Goal: Task Accomplishment & Management: Use online tool/utility

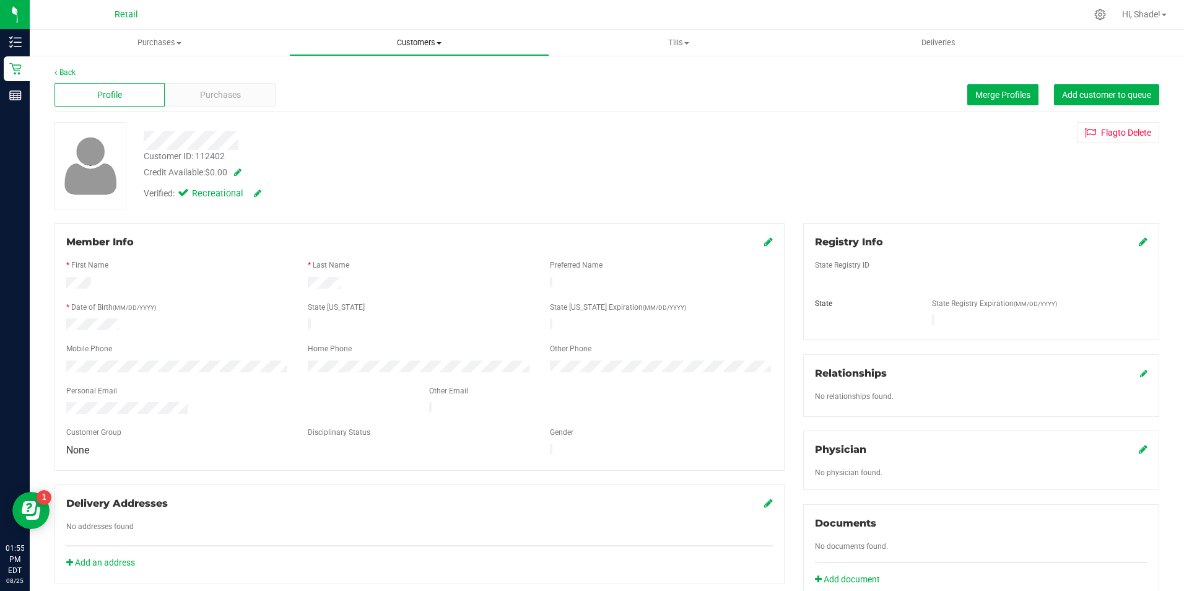
click at [397, 43] on span "Customers" at bounding box center [419, 42] width 258 height 11
click at [342, 77] on span "All customers" at bounding box center [333, 74] width 89 height 11
click at [61, 71] on link "Back" at bounding box center [64, 72] width 21 height 9
click at [975, 92] on span "Merge Profiles" at bounding box center [1002, 95] width 55 height 10
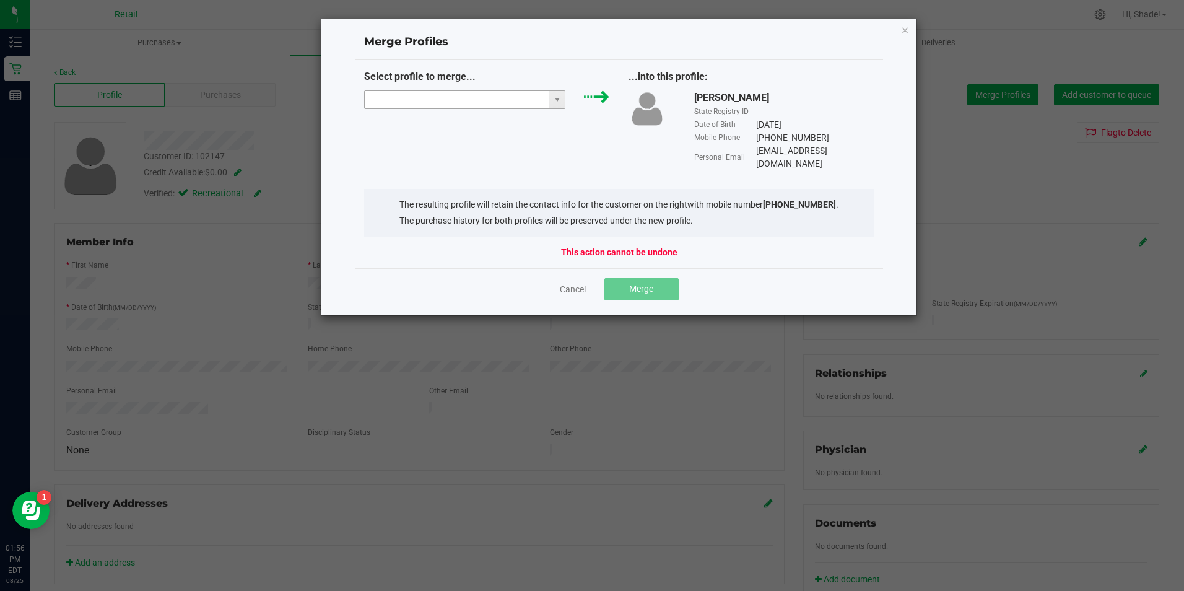
click at [451, 101] on input "NO DATA FOUND" at bounding box center [457, 99] width 185 height 17
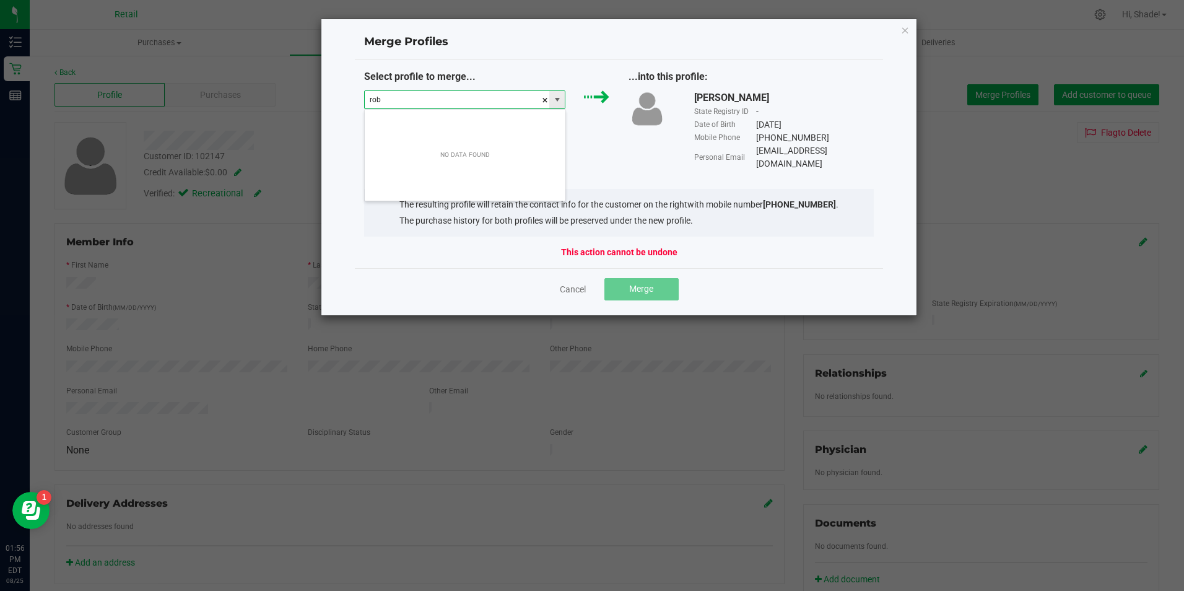
scroll to position [19, 201]
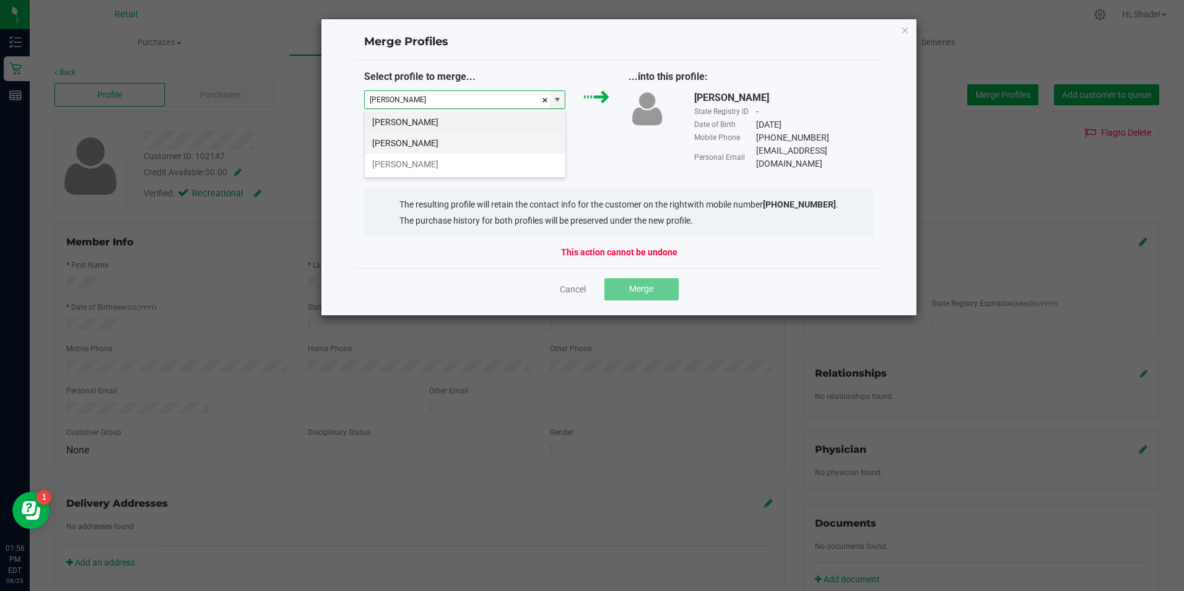
click at [440, 147] on li "[PERSON_NAME]" at bounding box center [465, 142] width 201 height 21
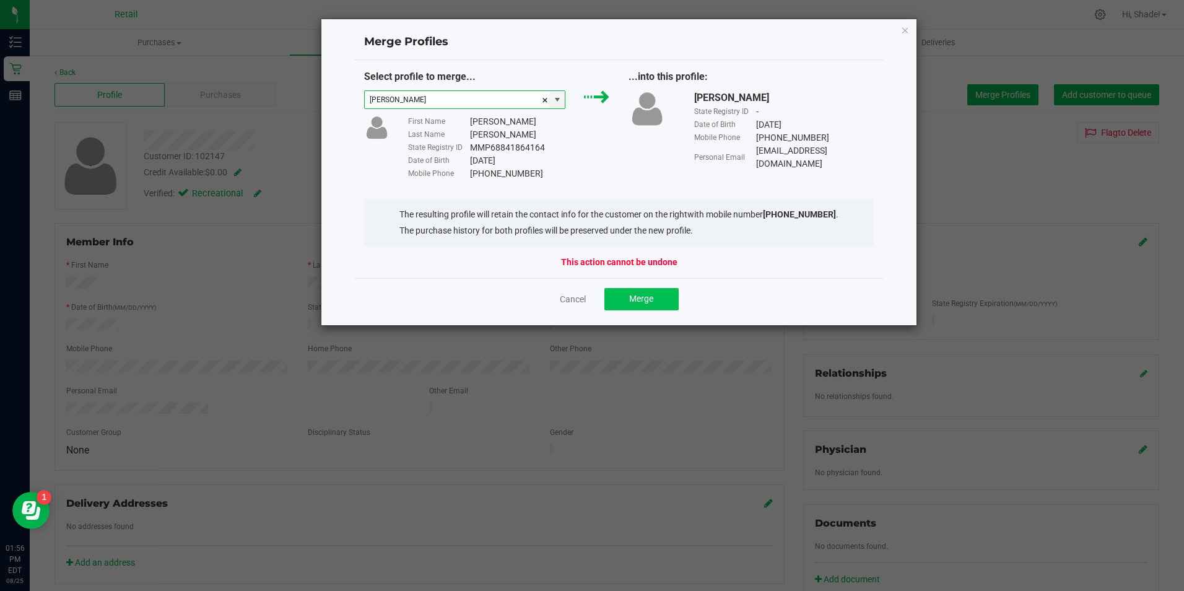
type input "[PERSON_NAME]"
click at [639, 305] on button "Merge" at bounding box center [641, 299] width 74 height 22
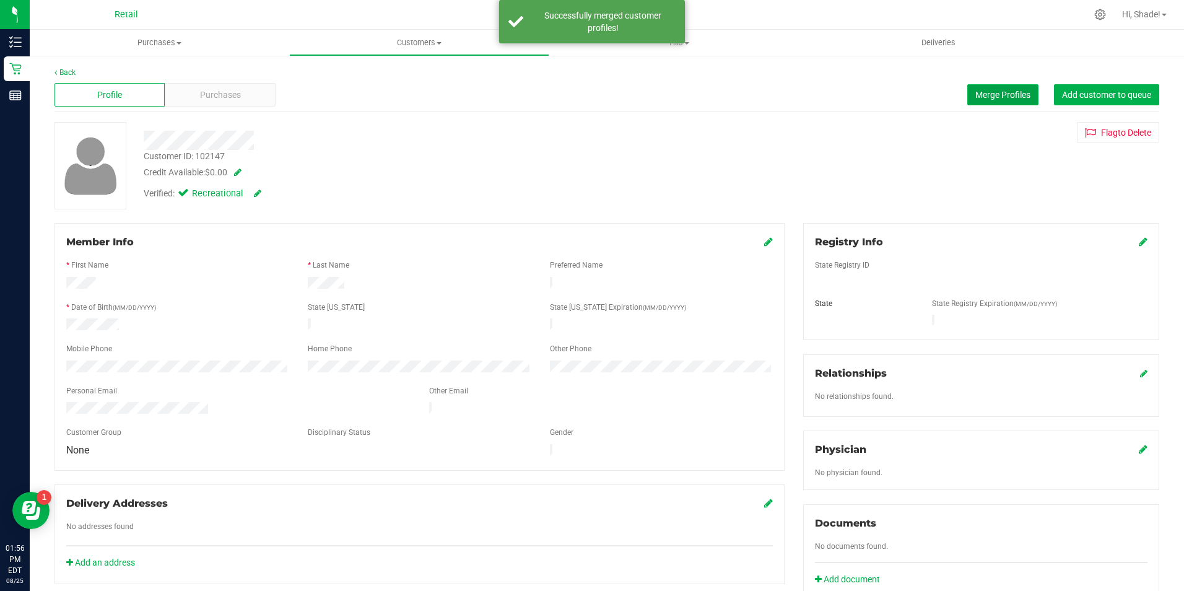
click at [985, 90] on span "Merge Profiles" at bounding box center [1002, 95] width 55 height 10
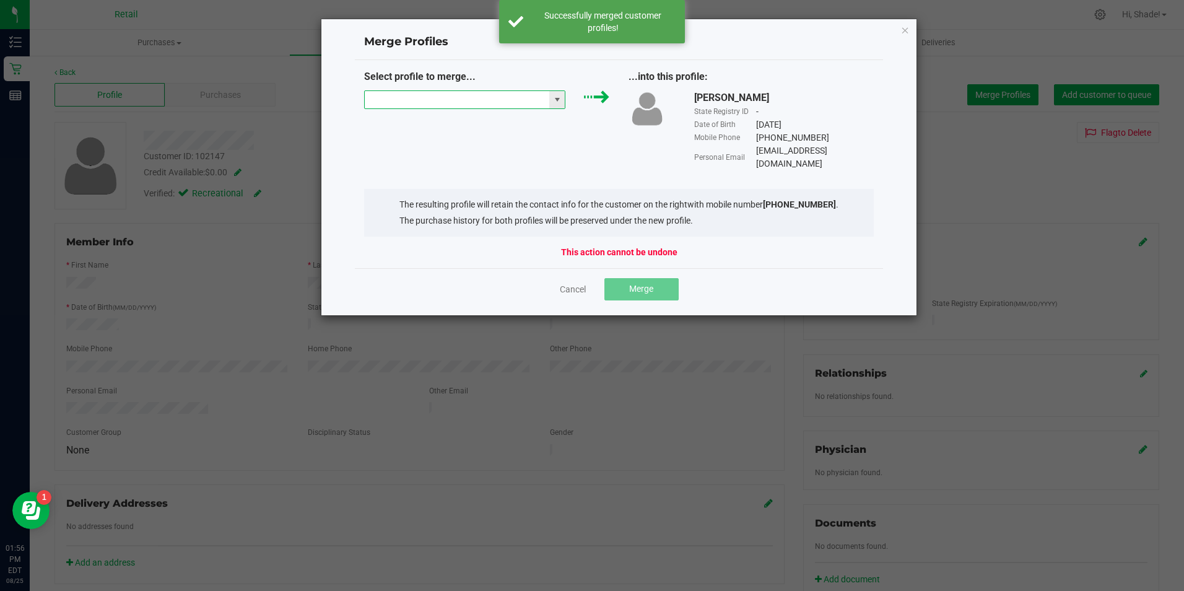
click at [505, 102] on input "NO DATA FOUND" at bounding box center [457, 99] width 185 height 17
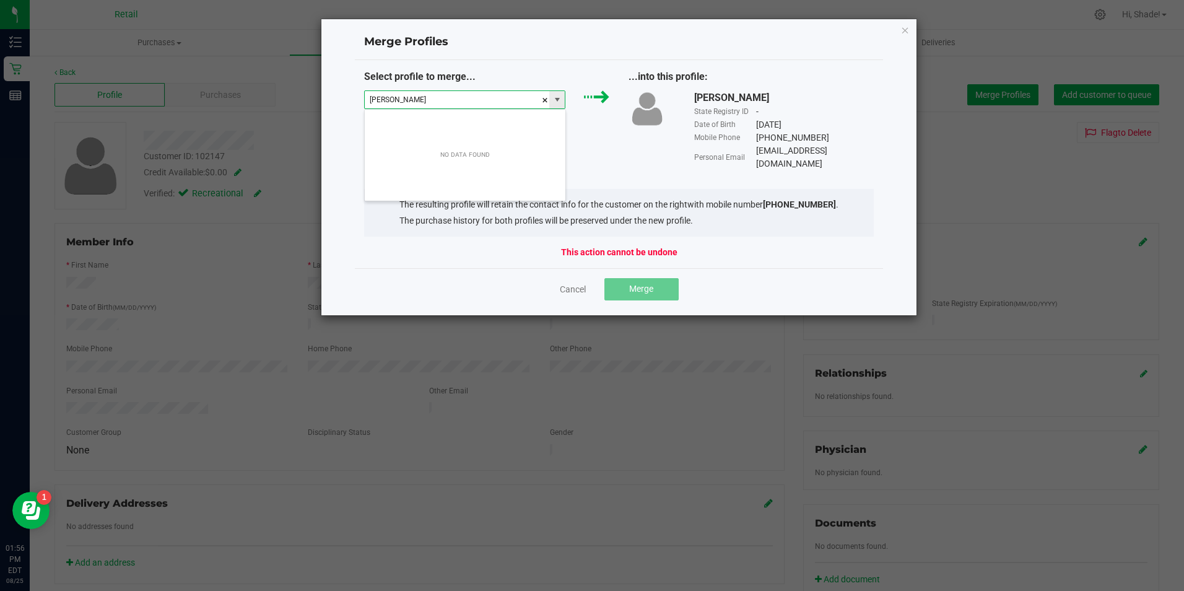
drag, startPoint x: 424, startPoint y: 100, endPoint x: 402, endPoint y: 100, distance: 21.7
click at [402, 100] on input "[PERSON_NAME]" at bounding box center [457, 99] width 185 height 17
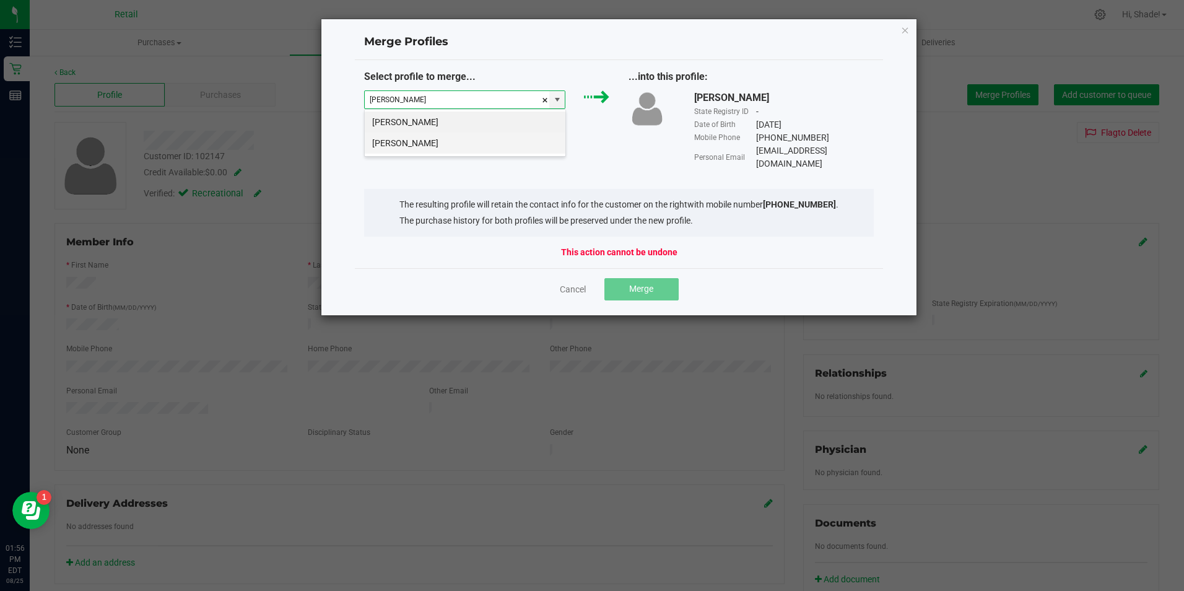
click at [411, 142] on li "[PERSON_NAME]" at bounding box center [465, 142] width 201 height 21
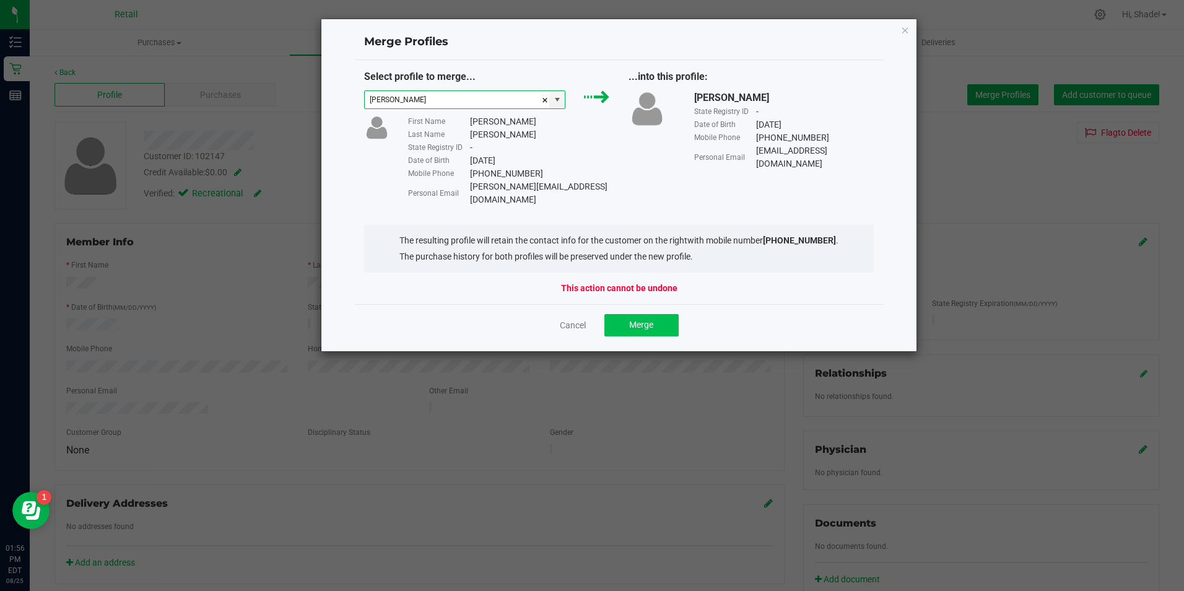
type input "[PERSON_NAME]"
click at [640, 319] on span "Merge" at bounding box center [641, 324] width 24 height 10
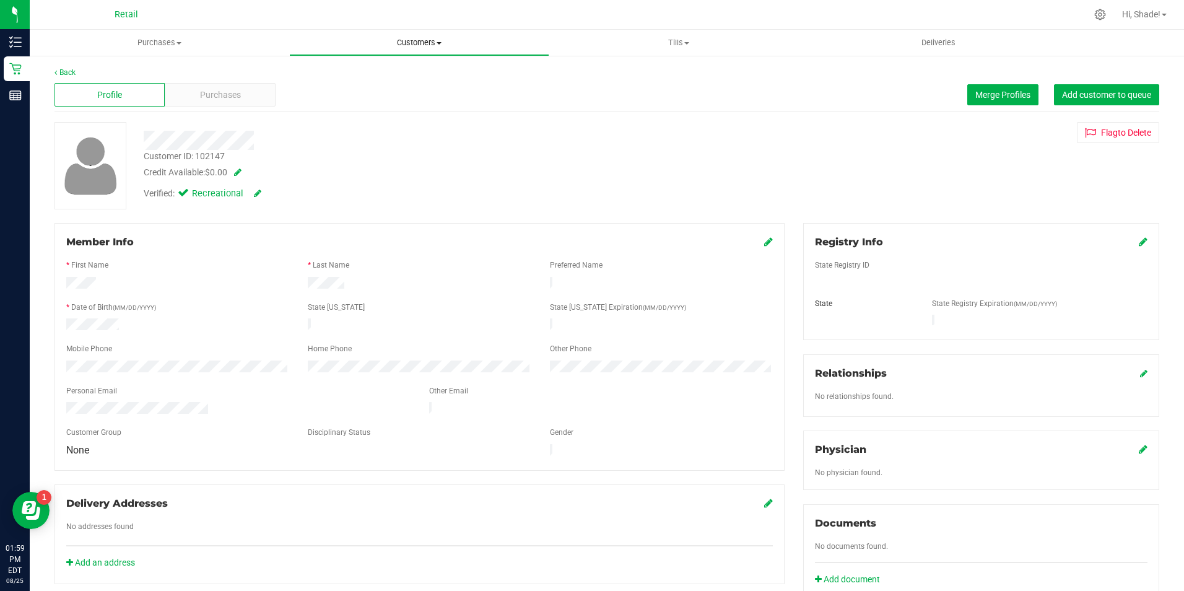
click at [418, 43] on span "Customers" at bounding box center [419, 42] width 258 height 11
click at [336, 72] on span "All customers" at bounding box center [333, 74] width 89 height 11
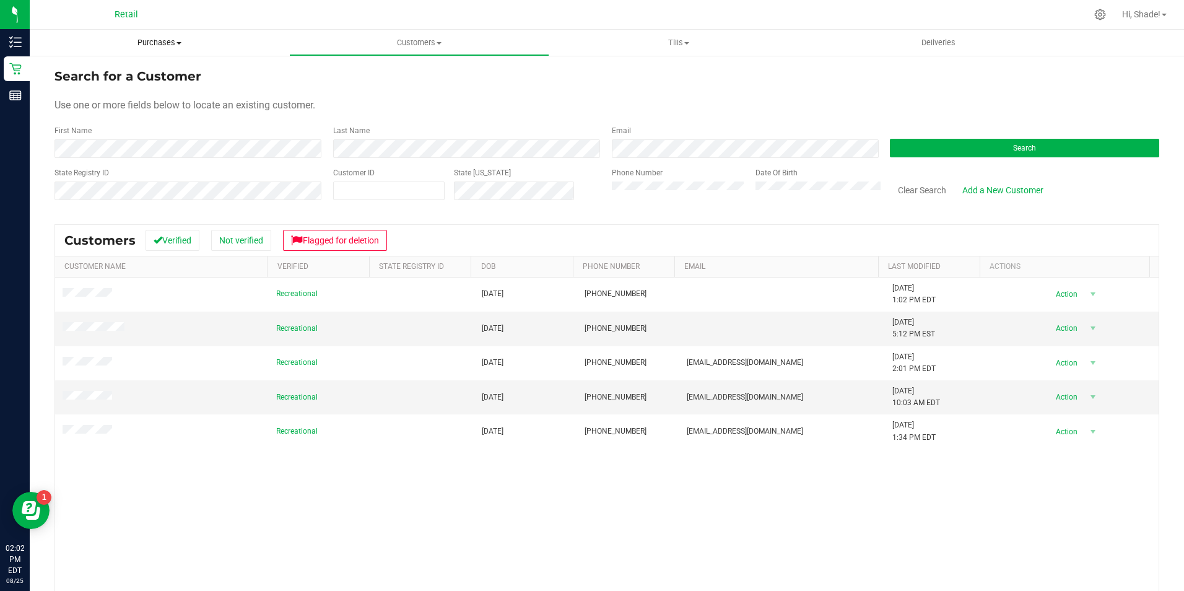
click at [165, 47] on span "Purchases" at bounding box center [159, 42] width 259 height 11
click at [108, 75] on span "Summary of purchases" at bounding box center [93, 74] width 127 height 11
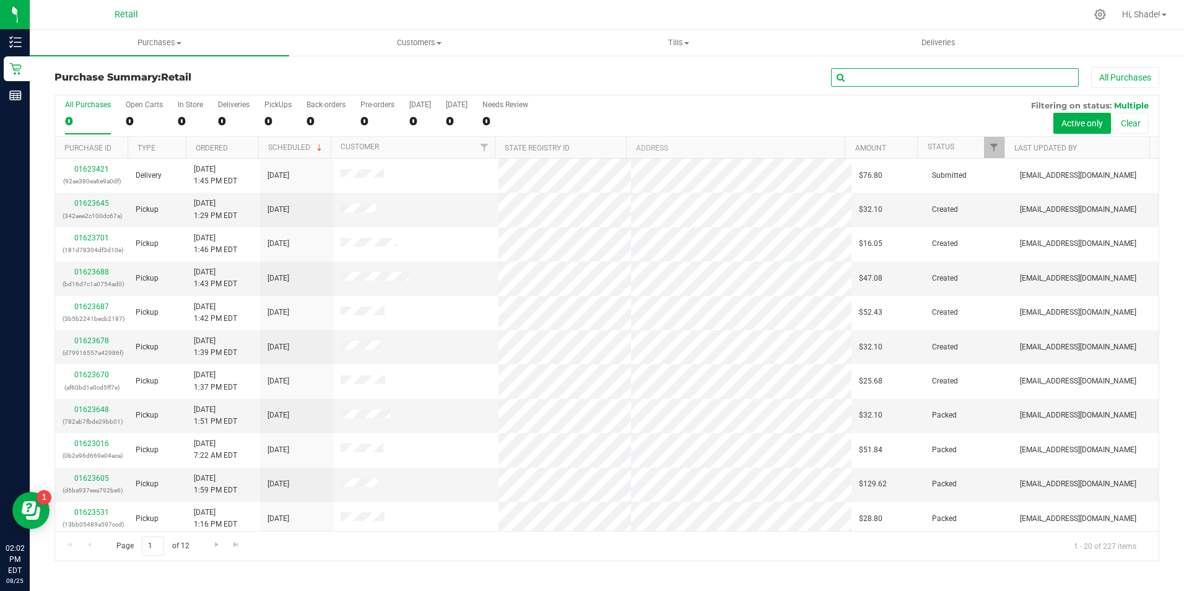
click at [852, 76] on input "text" at bounding box center [955, 77] width 248 height 19
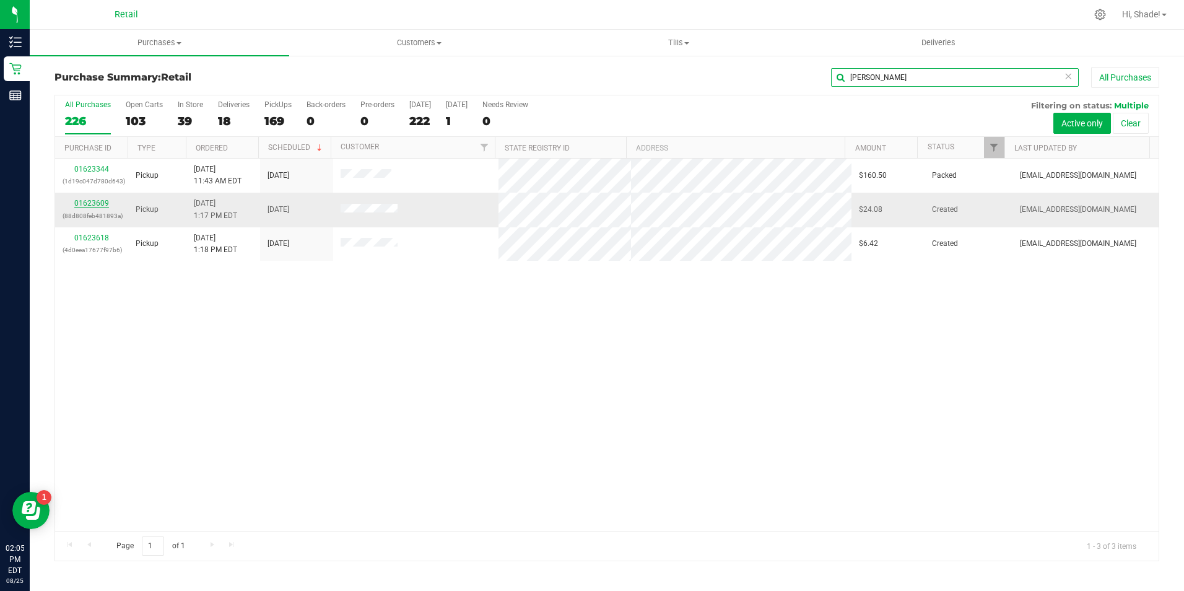
type input "[PERSON_NAME]"
click at [92, 202] on link "01623609" at bounding box center [91, 203] width 35 height 9
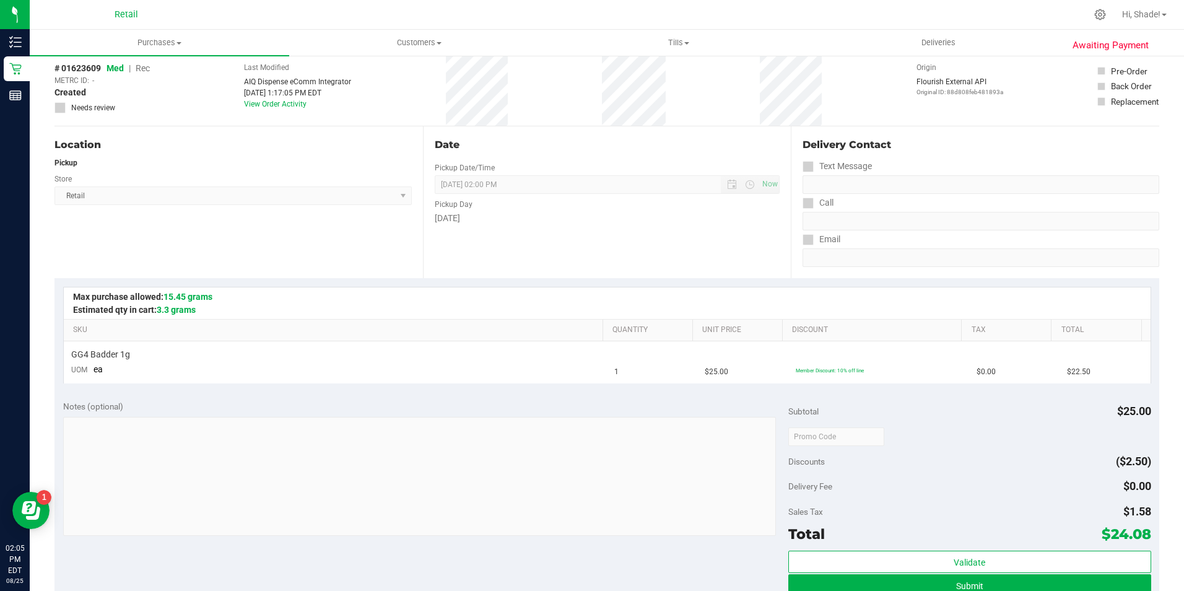
scroll to position [62, 0]
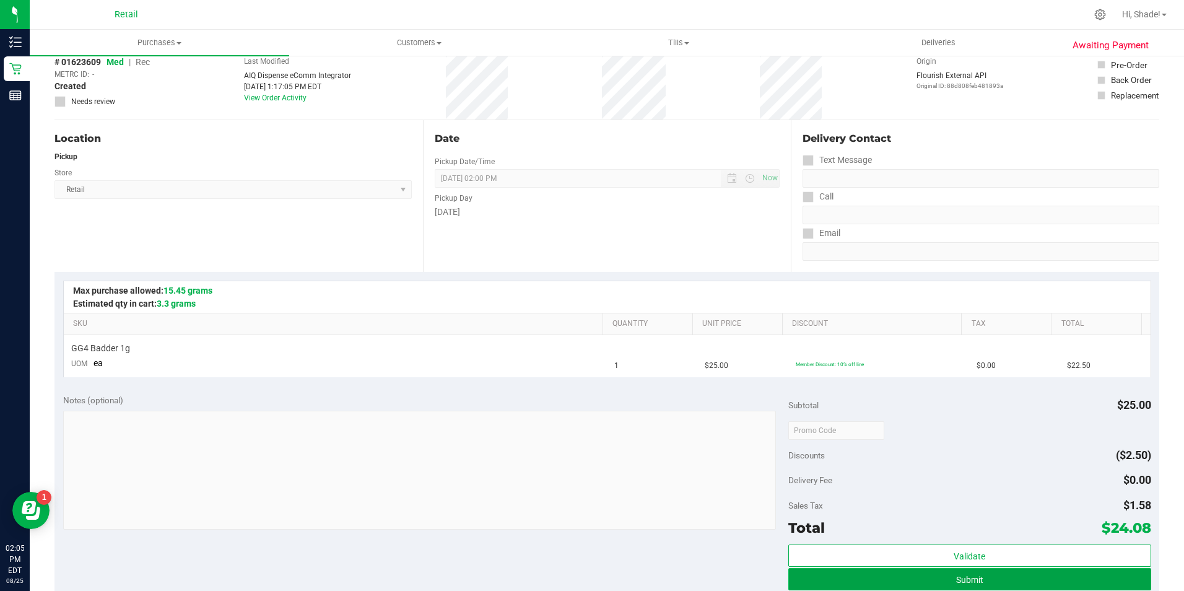
click at [932, 579] on button "Submit" at bounding box center [969, 579] width 363 height 22
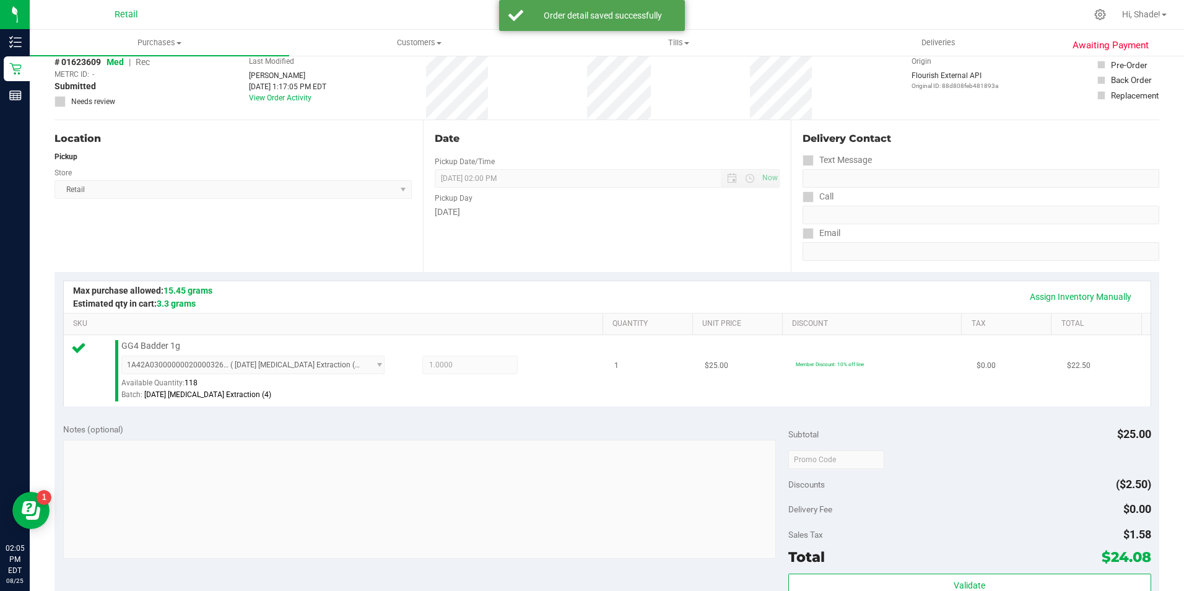
scroll to position [310, 0]
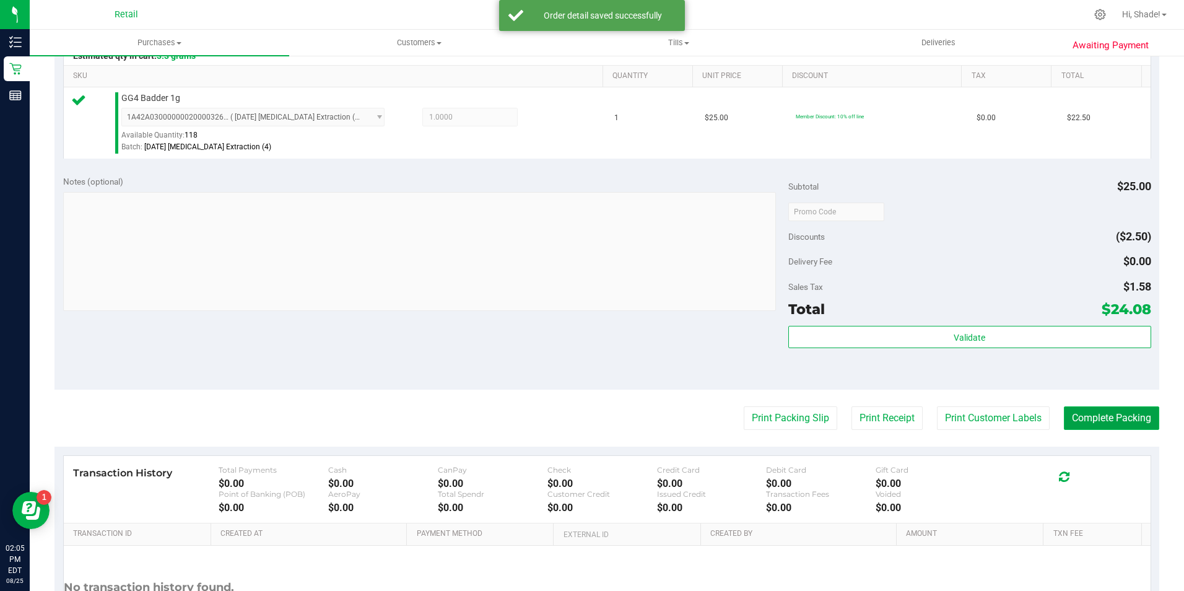
click at [1099, 413] on button "Complete Packing" at bounding box center [1110, 418] width 95 height 24
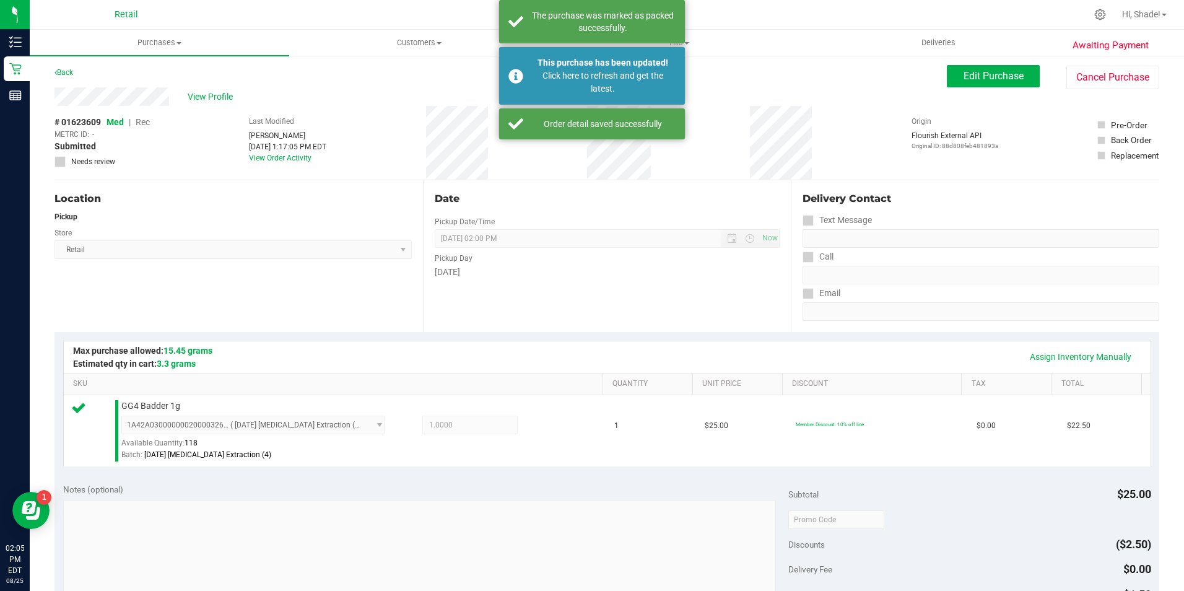
scroll to position [0, 0]
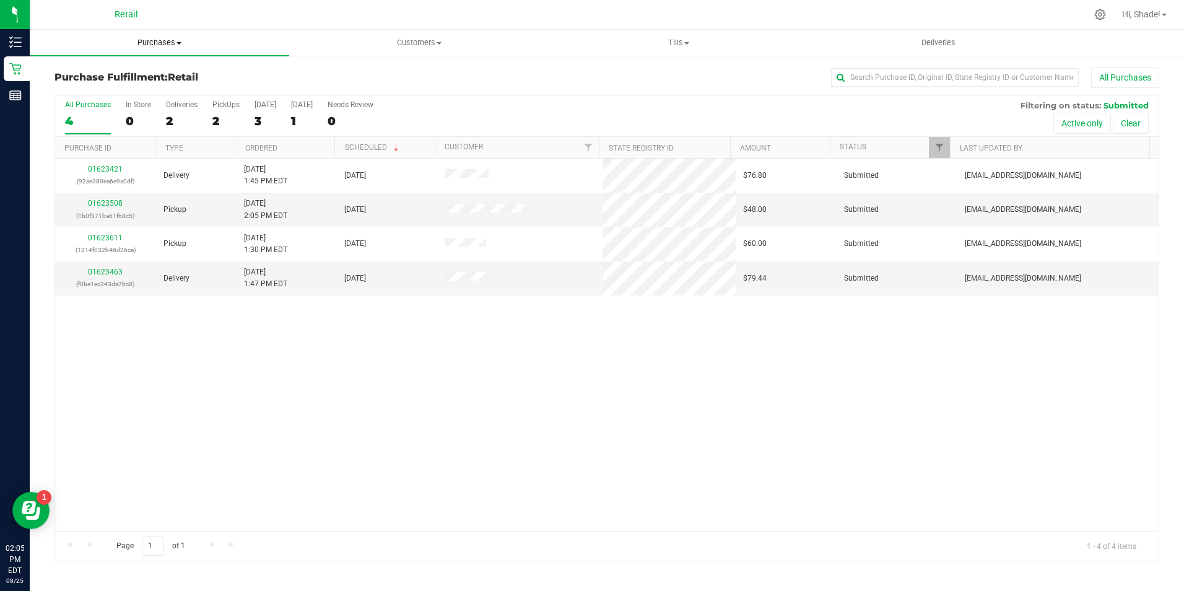
click at [155, 43] on span "Purchases" at bounding box center [159, 42] width 259 height 11
click at [122, 79] on span "Summary of purchases" at bounding box center [93, 74] width 127 height 11
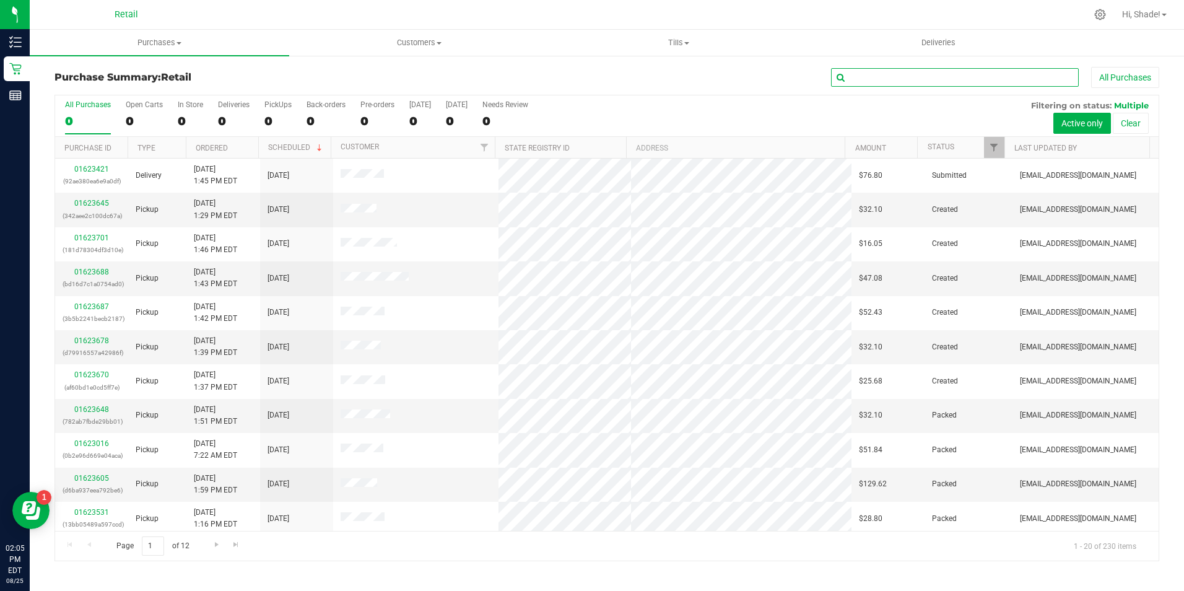
click at [857, 80] on input "text" at bounding box center [955, 77] width 248 height 19
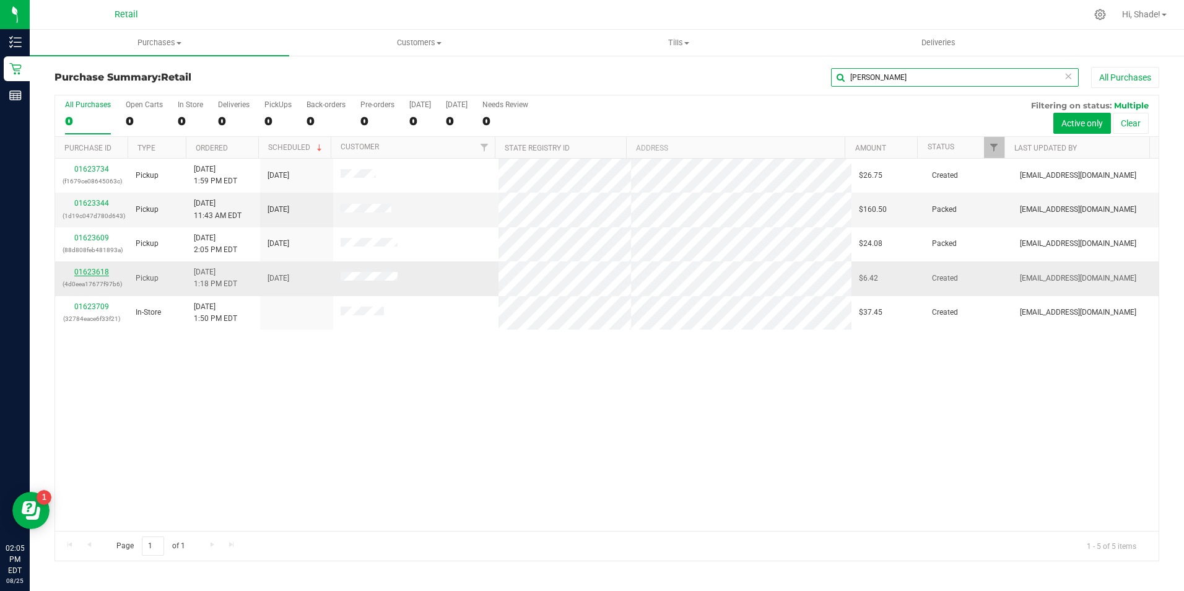
type input "[PERSON_NAME]"
click at [84, 271] on link "01623618" at bounding box center [91, 271] width 35 height 9
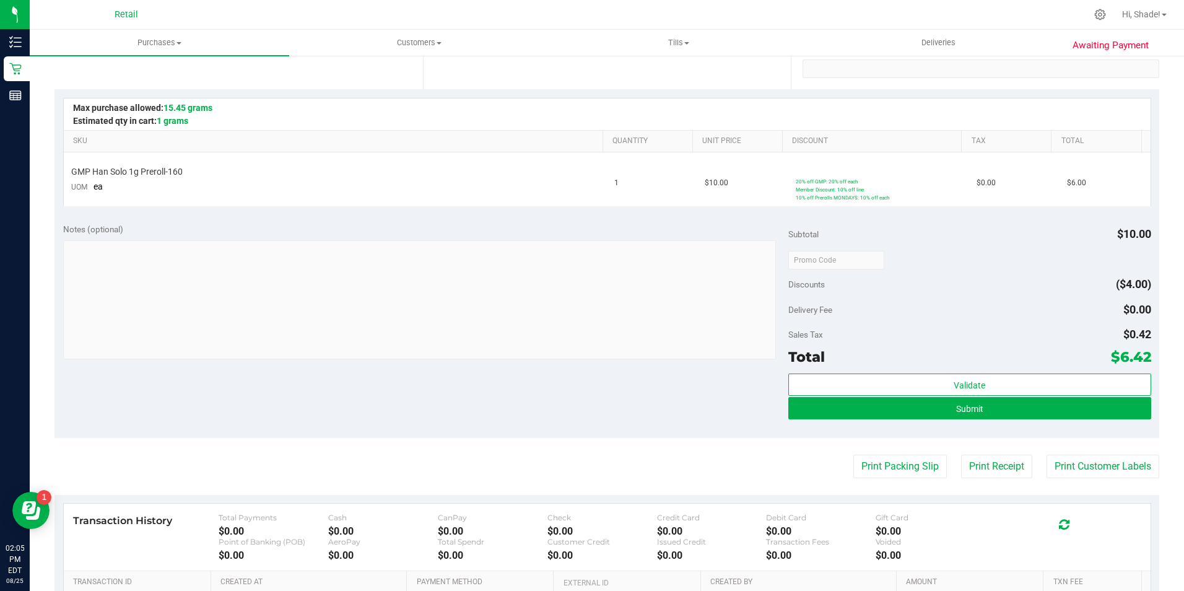
scroll to position [248, 0]
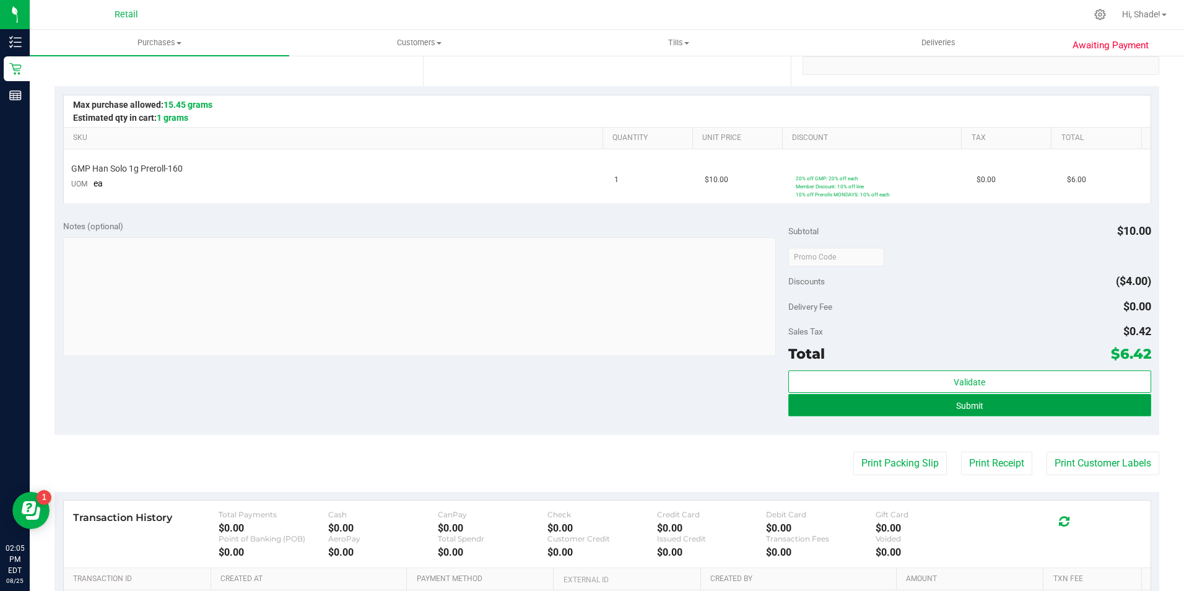
click at [932, 400] on button "Submit" at bounding box center [969, 405] width 363 height 22
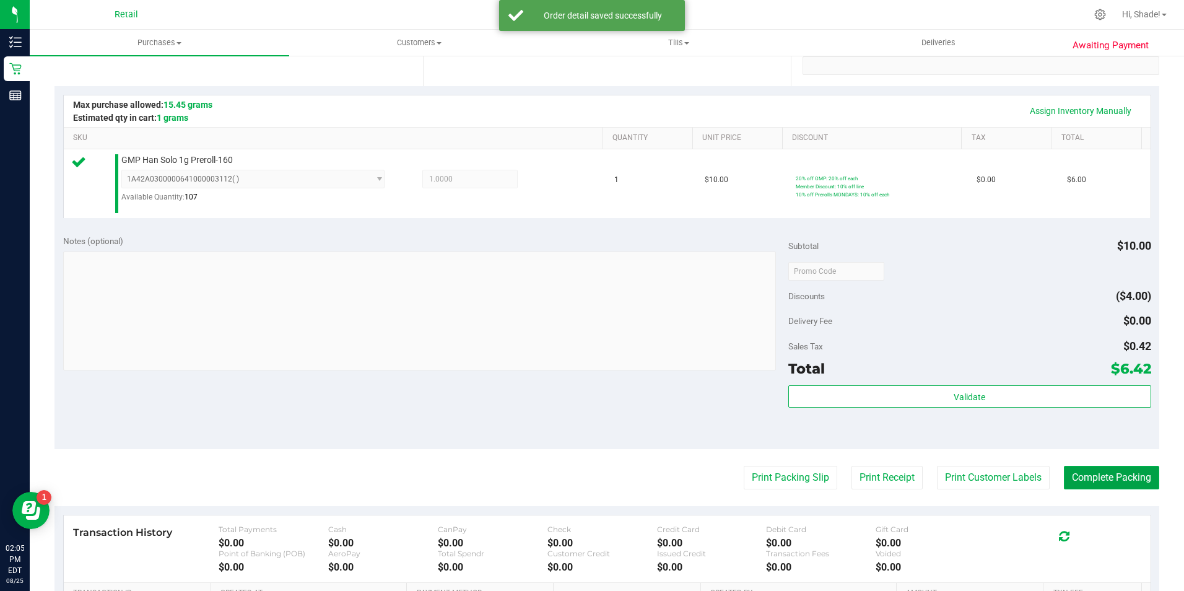
click at [1079, 487] on button "Complete Packing" at bounding box center [1110, 477] width 95 height 24
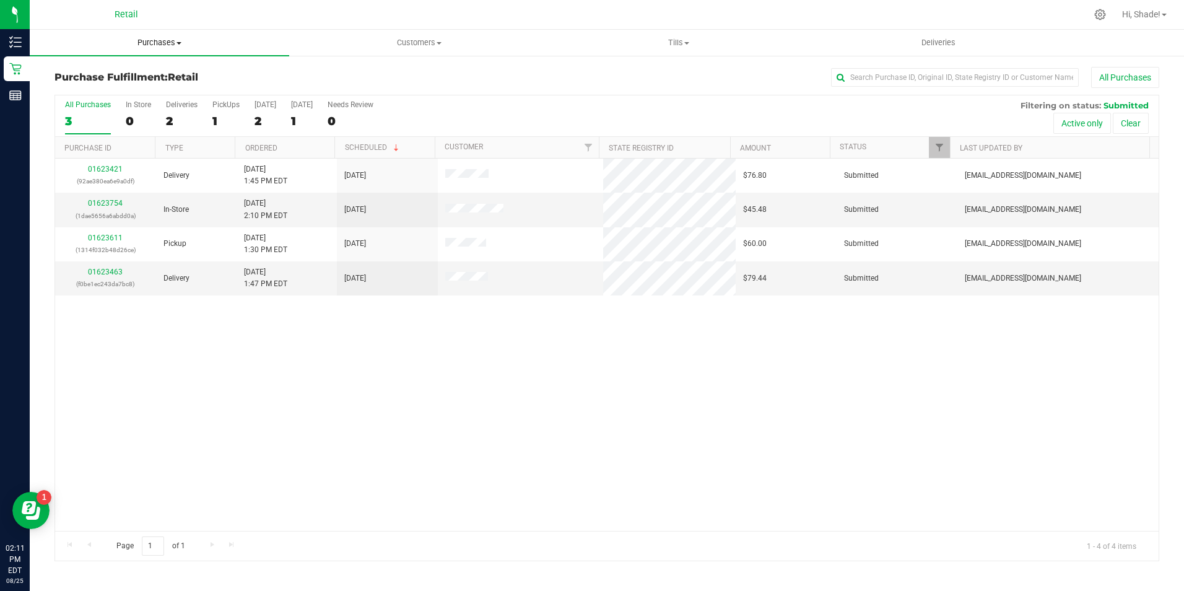
drag, startPoint x: 154, startPoint y: 37, endPoint x: 154, endPoint y: 53, distance: 15.5
click at [154, 37] on span "Purchases" at bounding box center [159, 42] width 259 height 11
click at [154, 53] on uib-tab-heading "Purchases Summary of purchases Fulfillment All purchases" at bounding box center [159, 43] width 259 height 26
click at [137, 39] on span "Purchases" at bounding box center [159, 42] width 259 height 11
click at [108, 74] on span "Summary of purchases" at bounding box center [93, 74] width 127 height 11
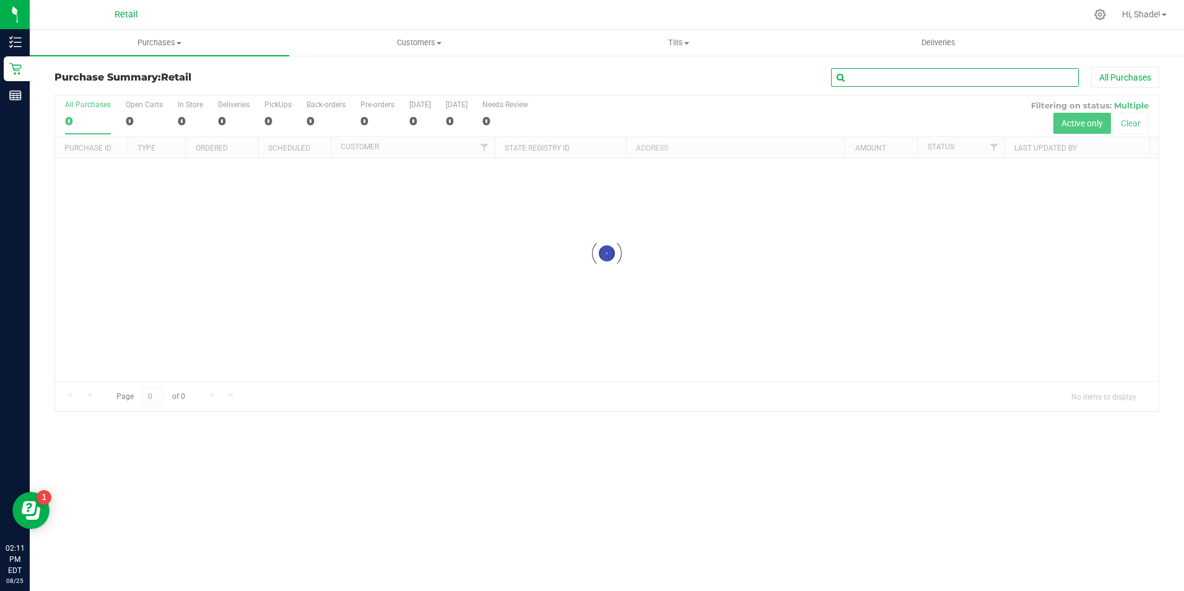
click at [873, 70] on input "text" at bounding box center [955, 77] width 248 height 19
click at [873, 81] on input "text" at bounding box center [955, 77] width 248 height 19
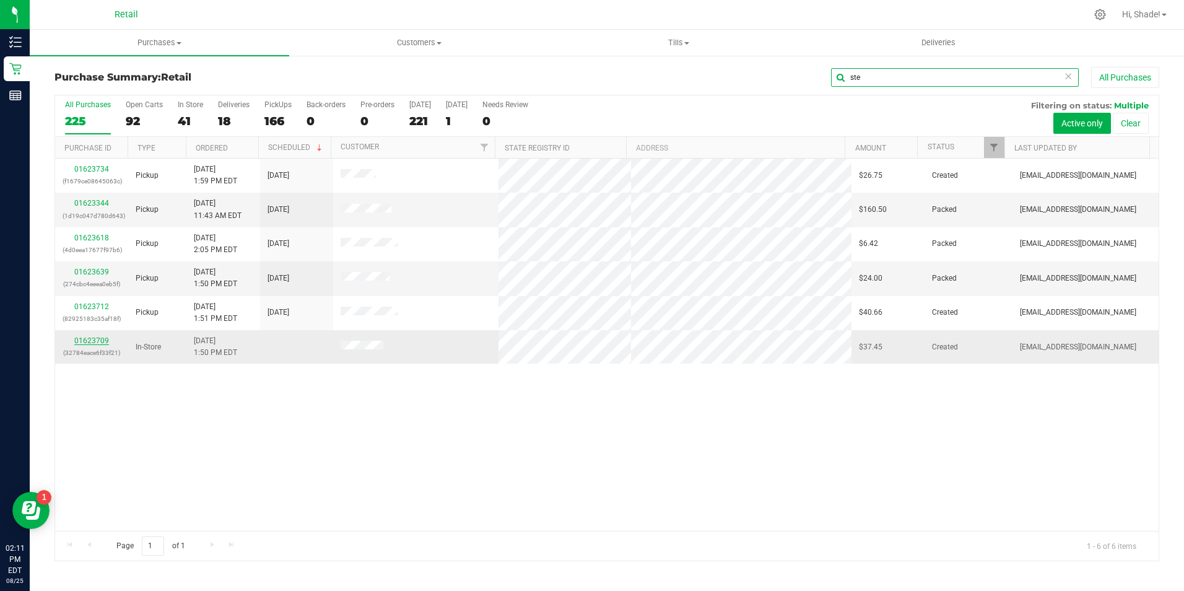
type input "ste"
click at [93, 342] on link "01623709" at bounding box center [91, 340] width 35 height 9
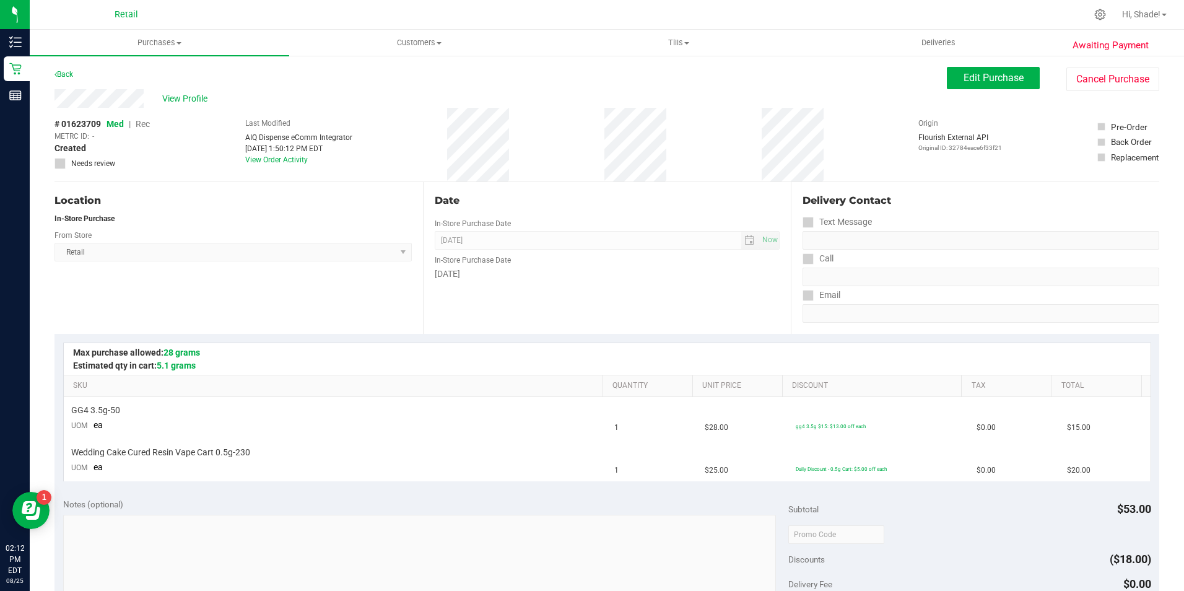
click at [747, 15] on div at bounding box center [654, 14] width 864 height 24
click at [182, 100] on span "View Profile" at bounding box center [187, 98] width 50 height 13
